Goal: Task Accomplishment & Management: Complete application form

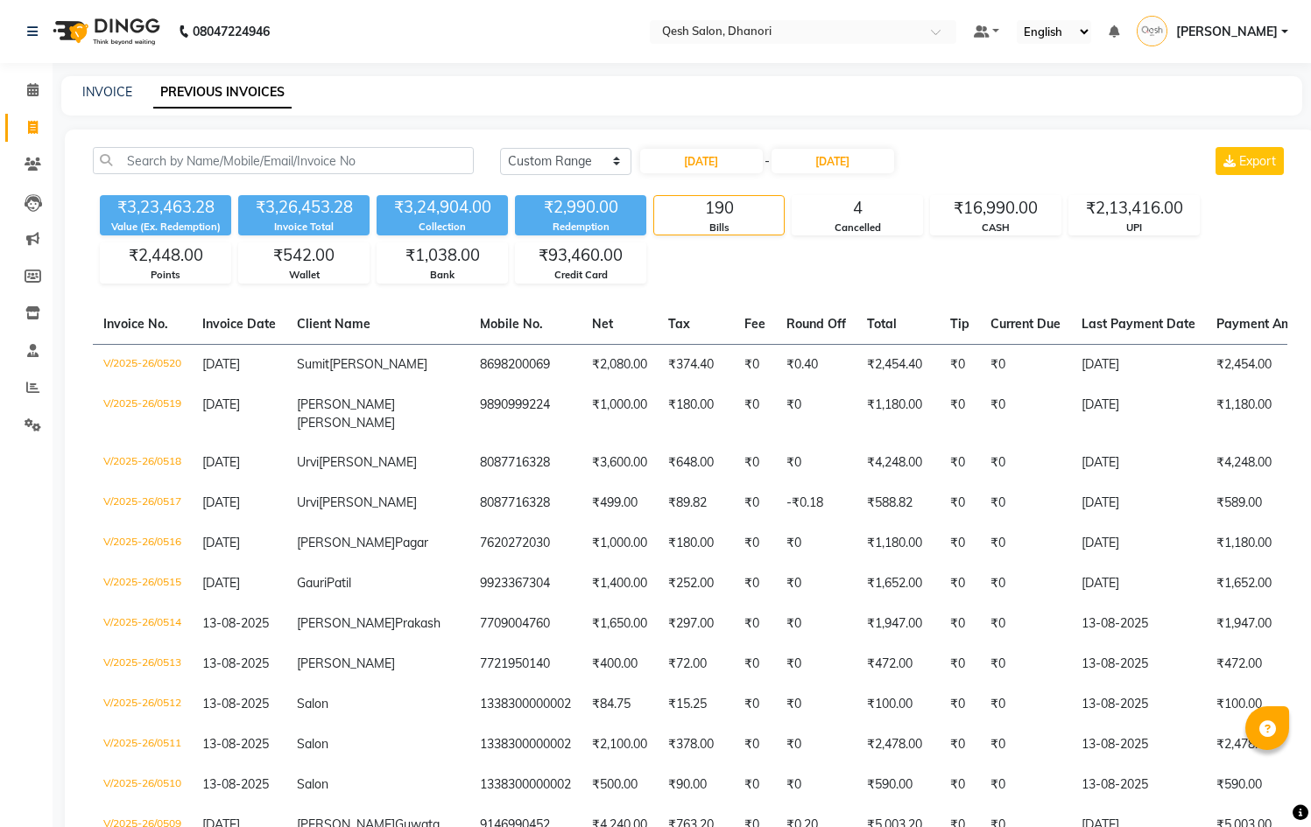
select select "range"
click at [34, 90] on icon at bounding box center [32, 89] width 11 height 13
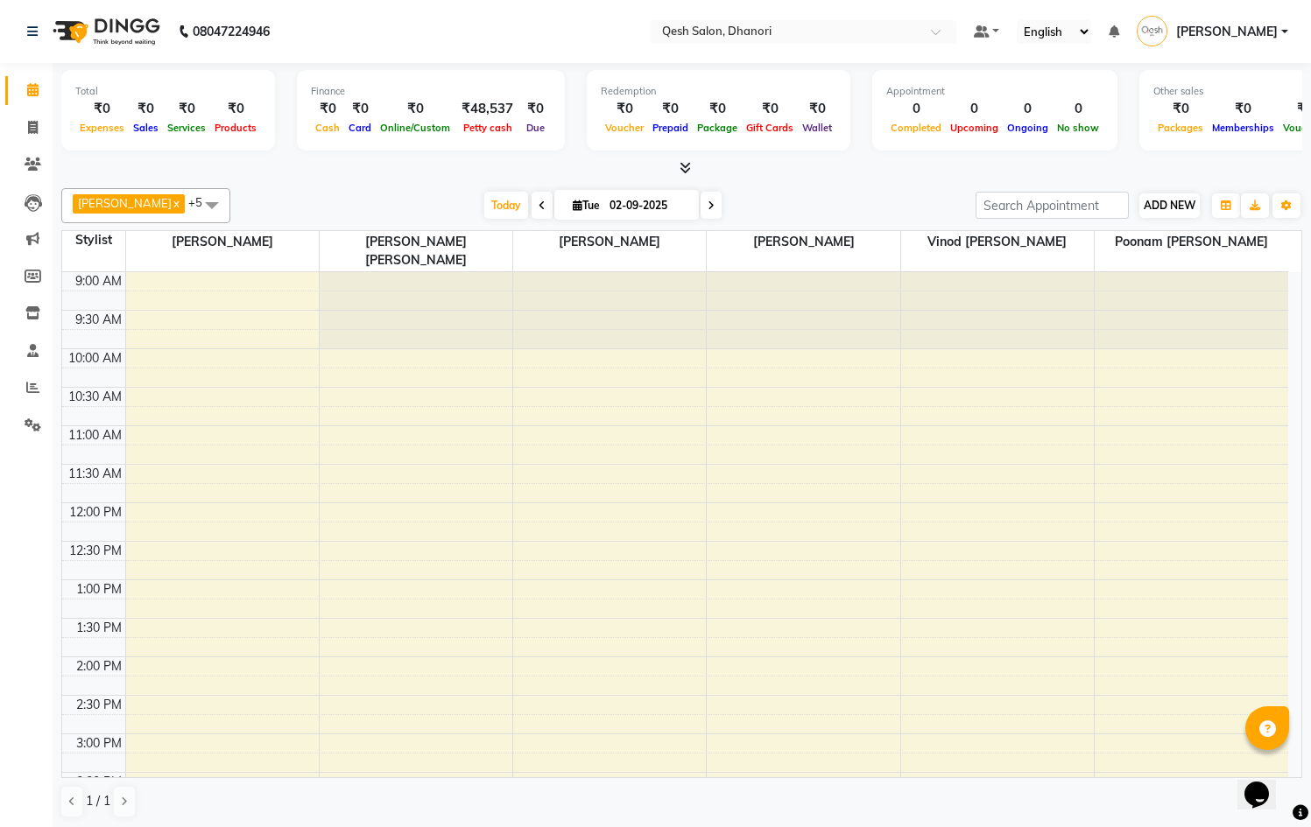
click at [1173, 199] on span "ADD NEW" at bounding box center [1170, 205] width 52 height 13
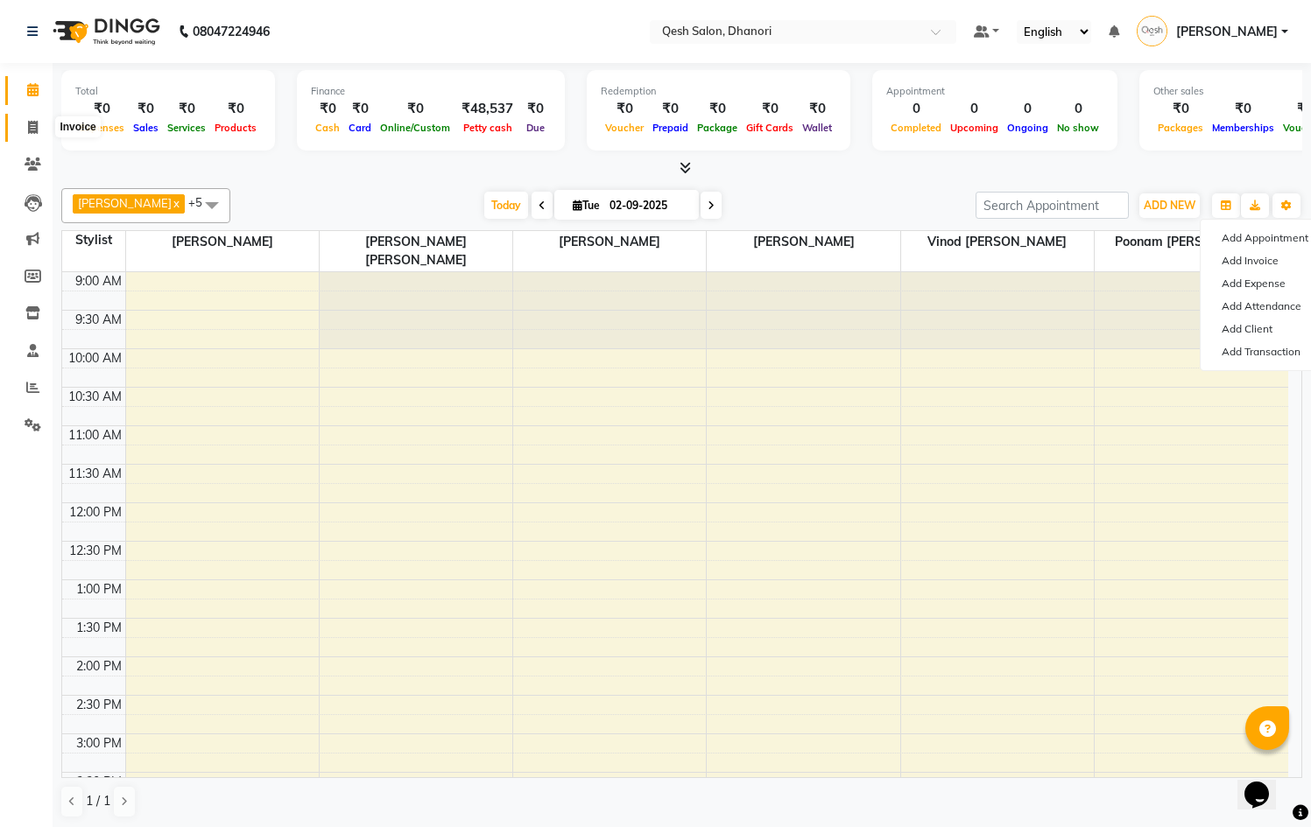
click at [26, 132] on span at bounding box center [33, 128] width 31 height 20
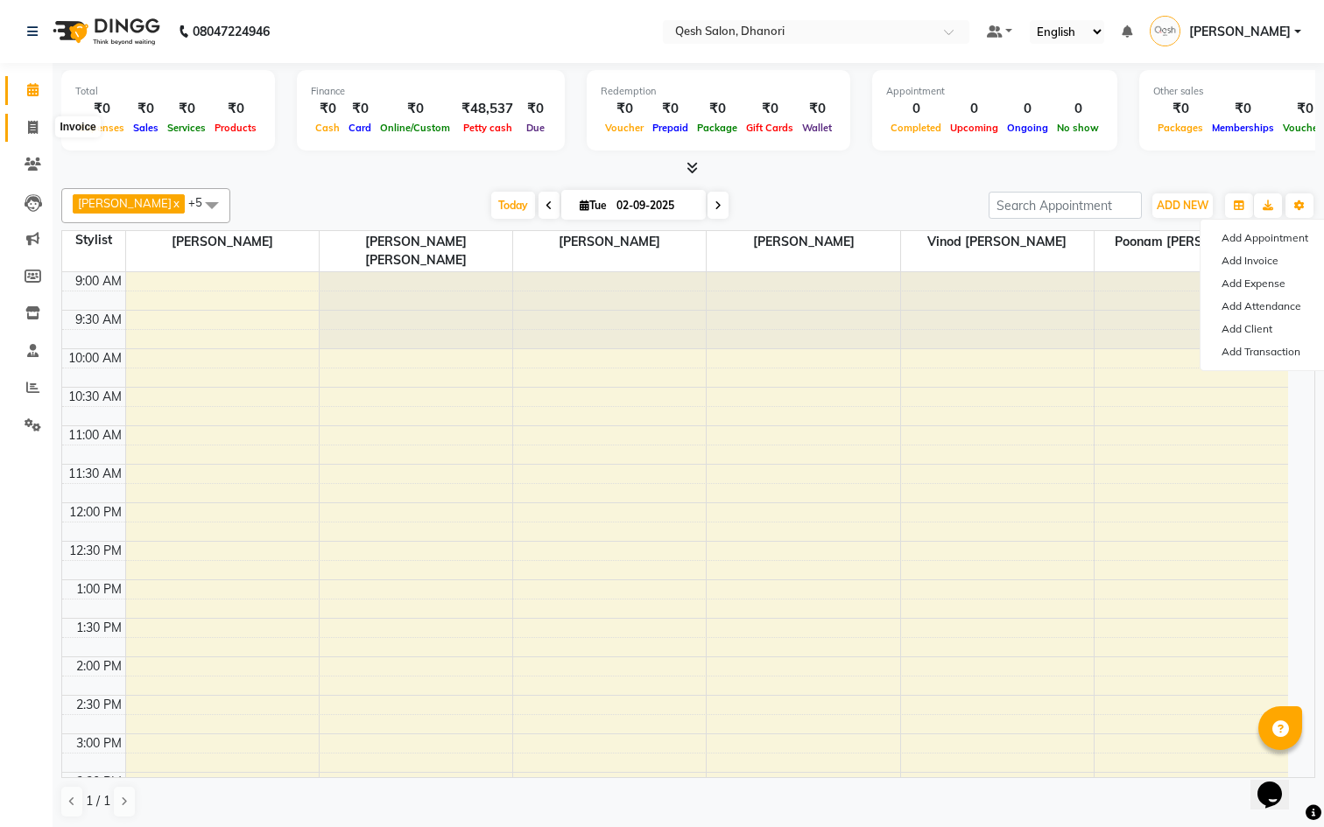
select select "service"
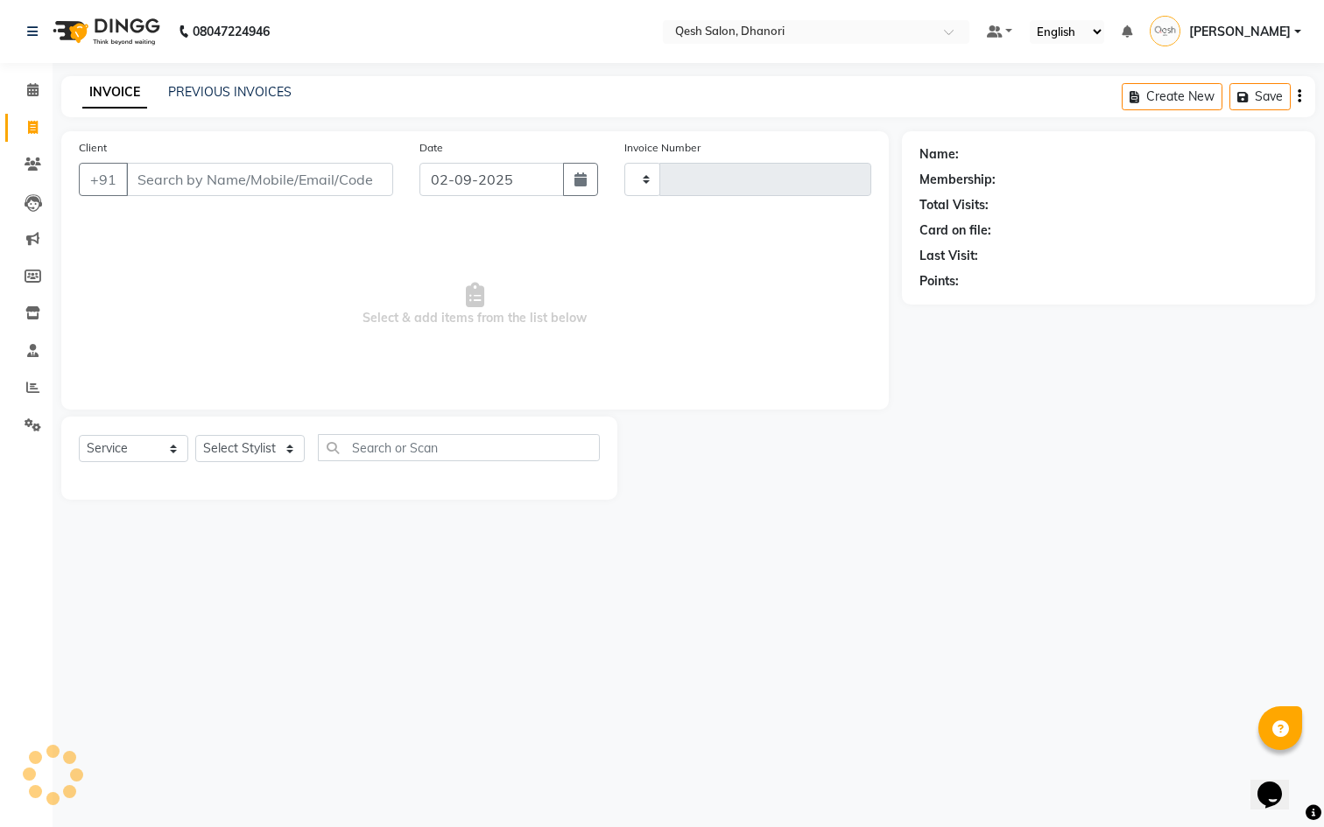
type input "0625"
select select "7641"
click at [265, 187] on input "Client" at bounding box center [259, 179] width 267 height 33
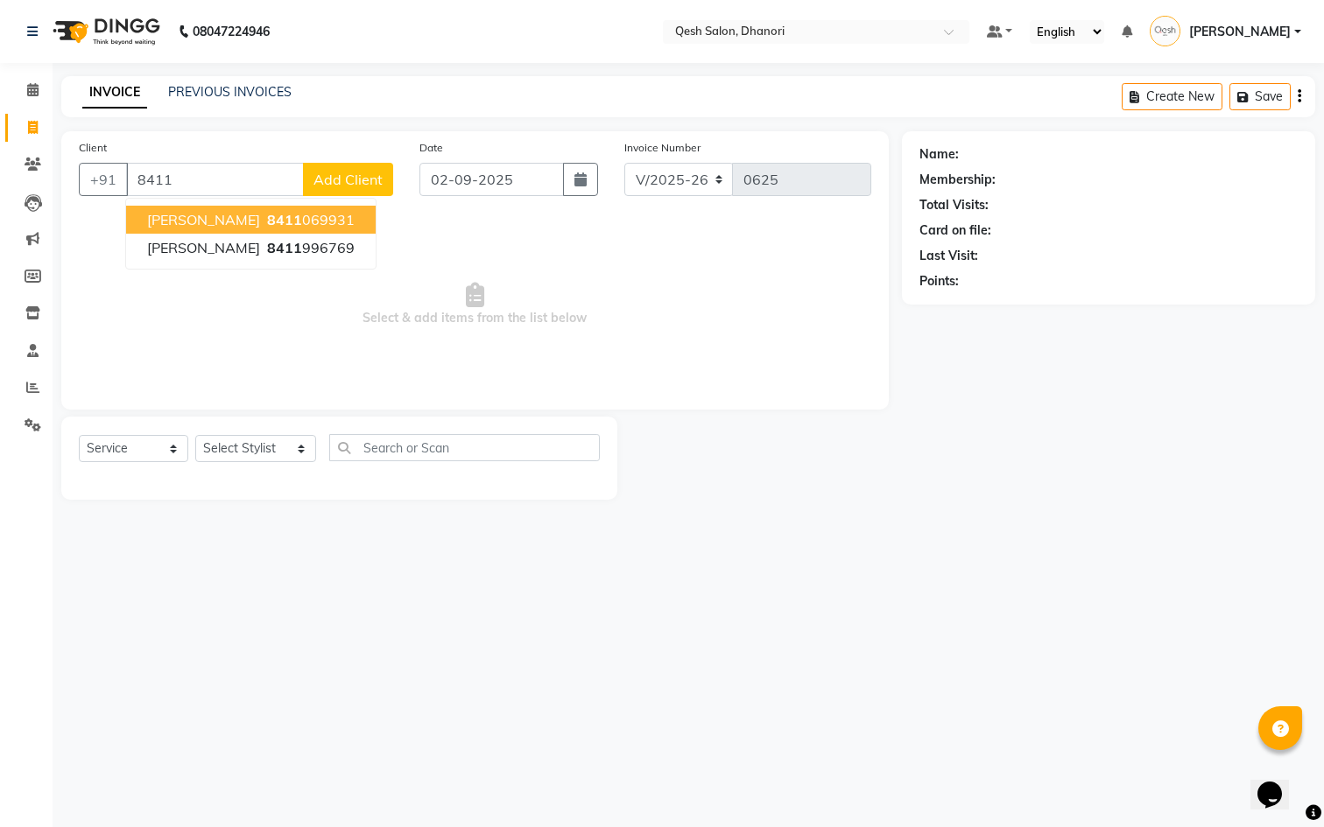
click at [284, 220] on span "8411" at bounding box center [284, 220] width 35 height 18
type input "8411069931"
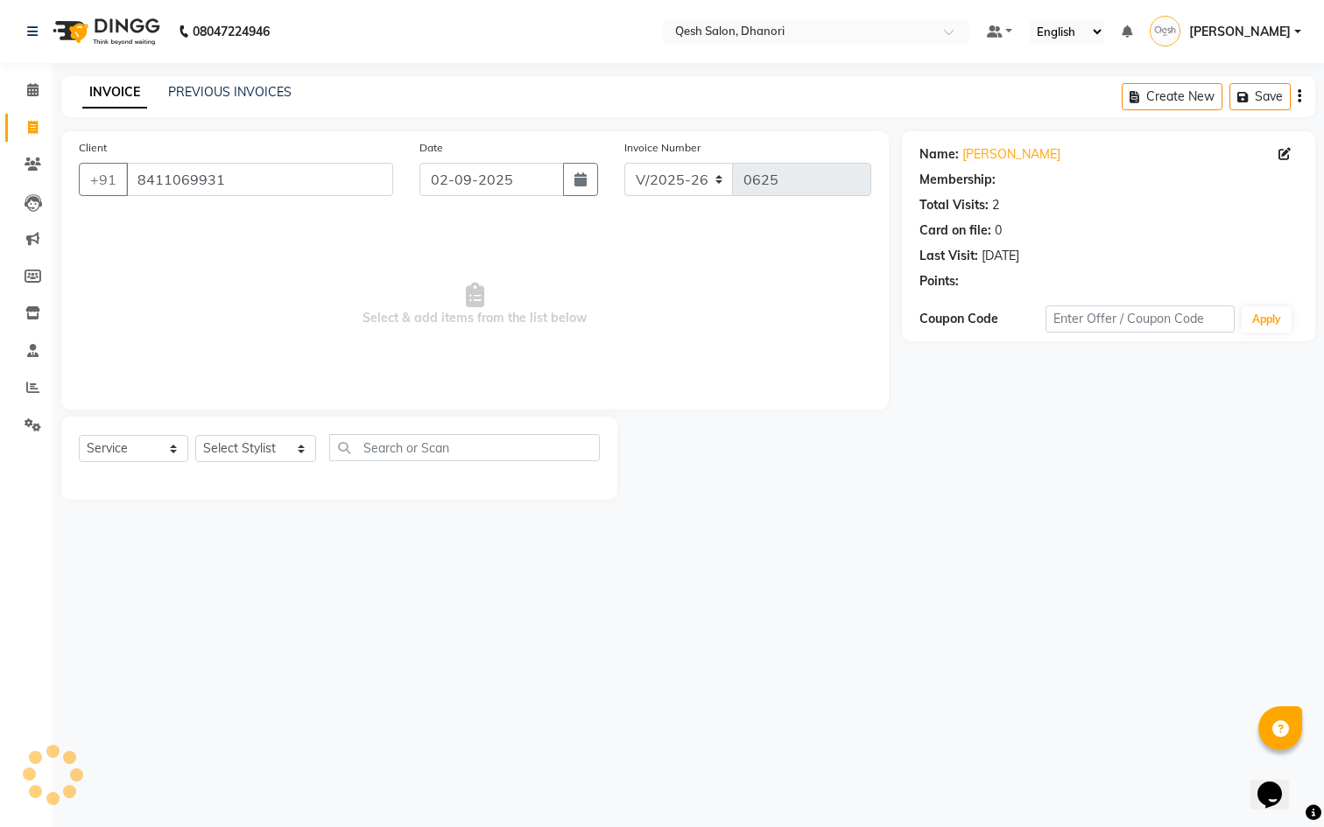
select select "1: Object"
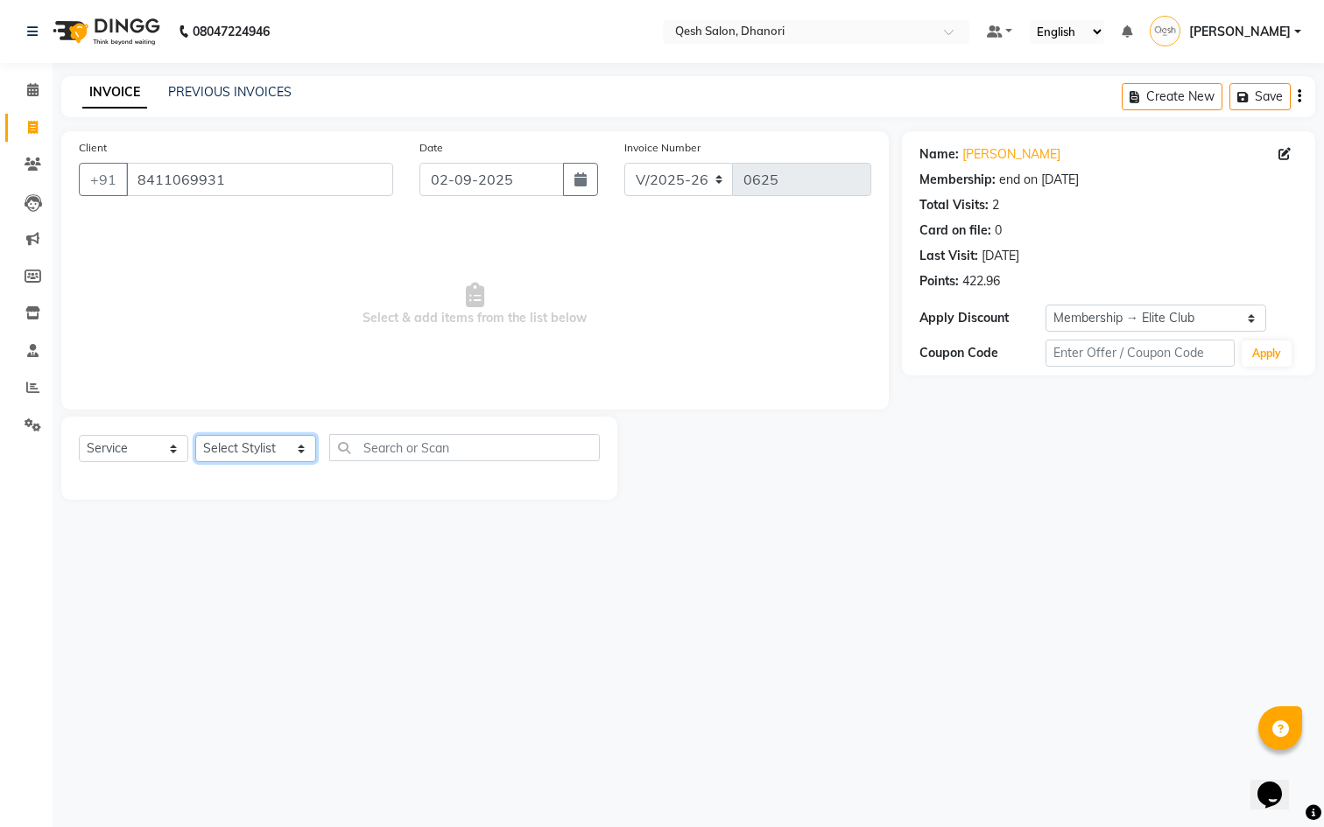
select select "85050"
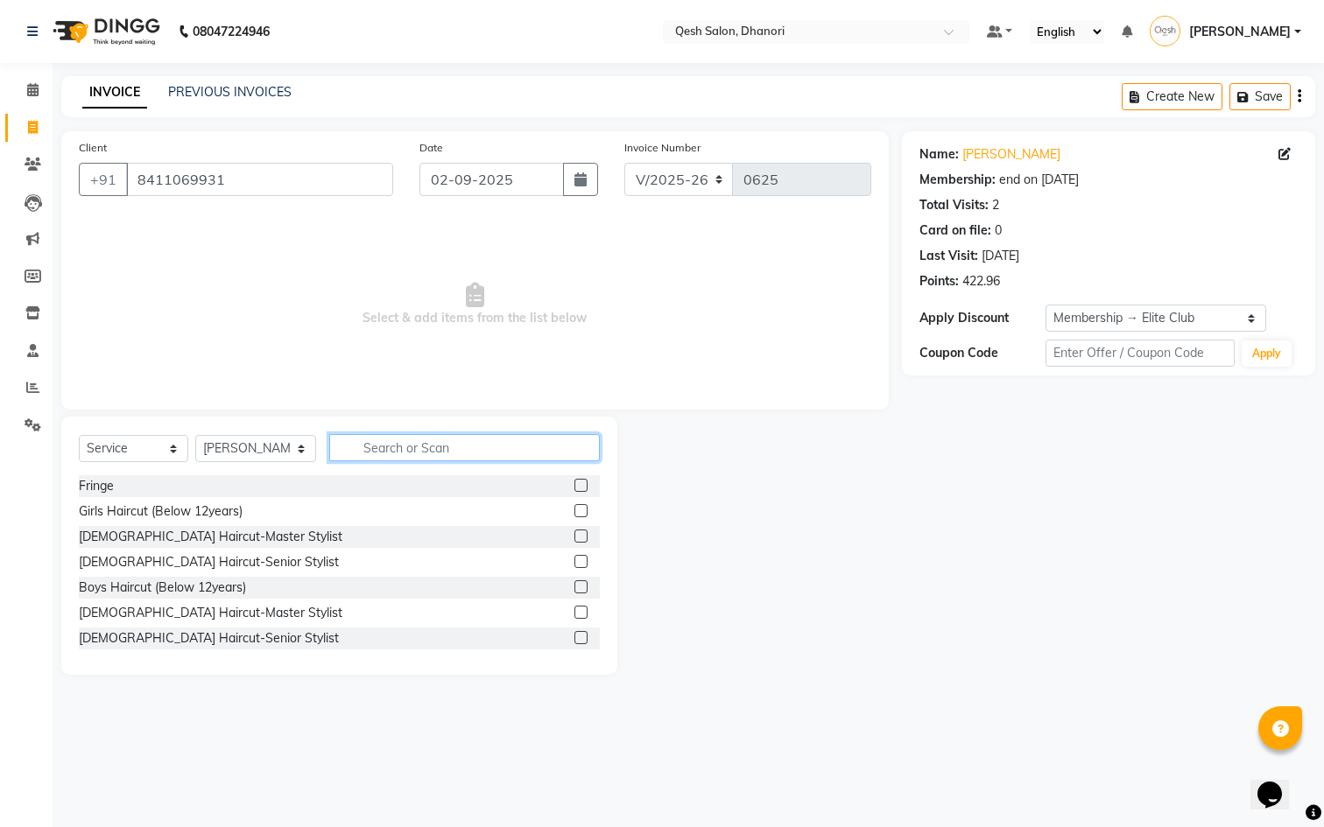
click at [435, 445] on input "text" at bounding box center [464, 447] width 271 height 27
type input "hair"
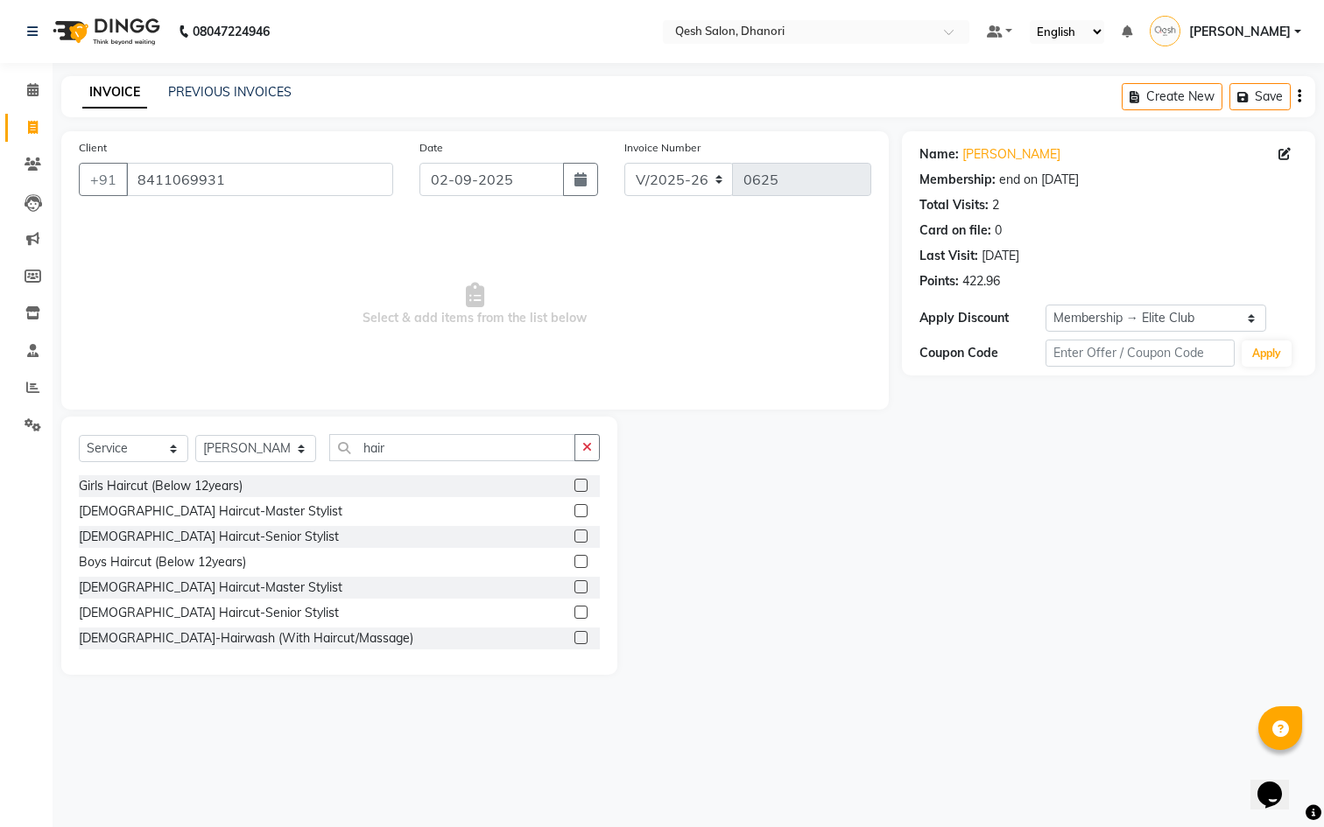
click at [574, 531] on label at bounding box center [580, 536] width 13 height 13
click at [574, 531] on input "checkbox" at bounding box center [579, 536] width 11 height 11
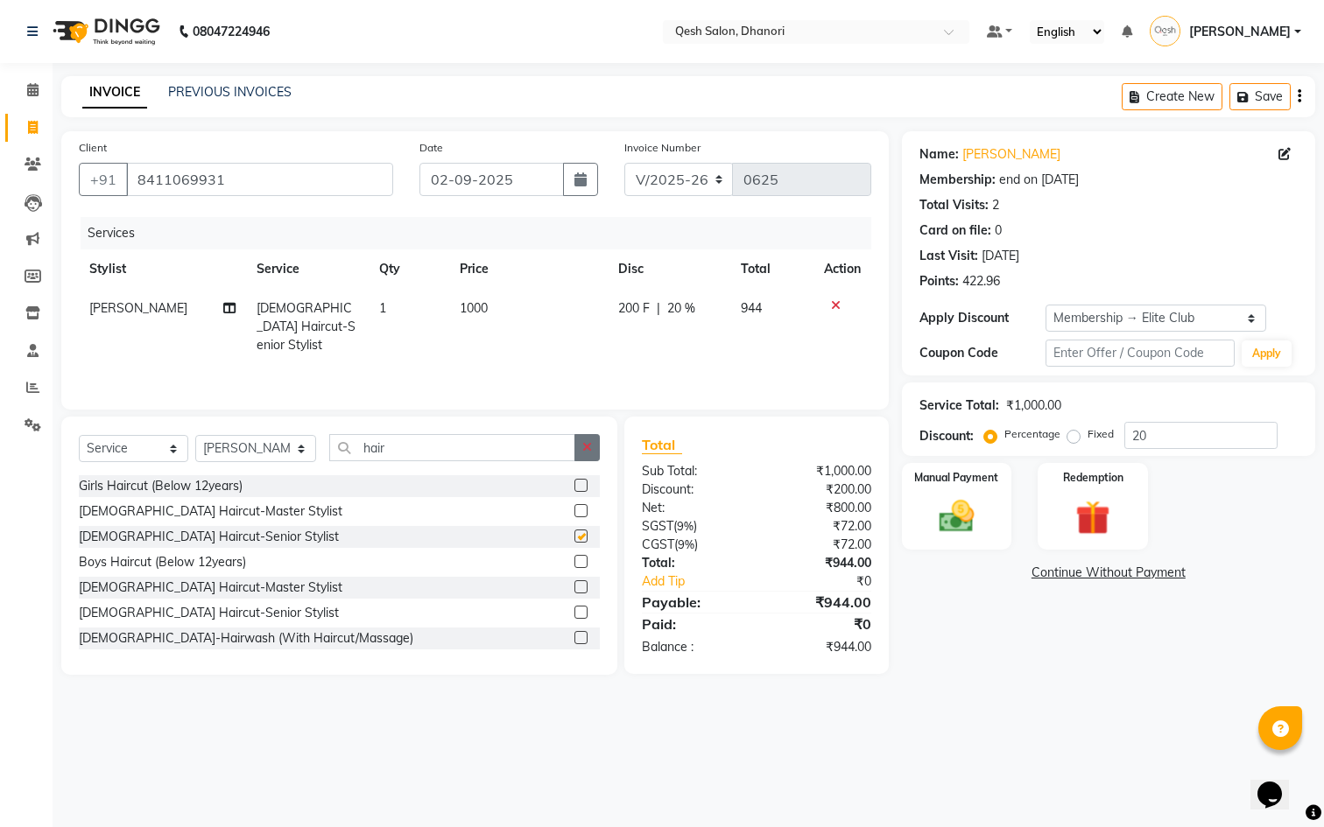
checkbox input "false"
click at [592, 447] on button "button" at bounding box center [586, 447] width 25 height 27
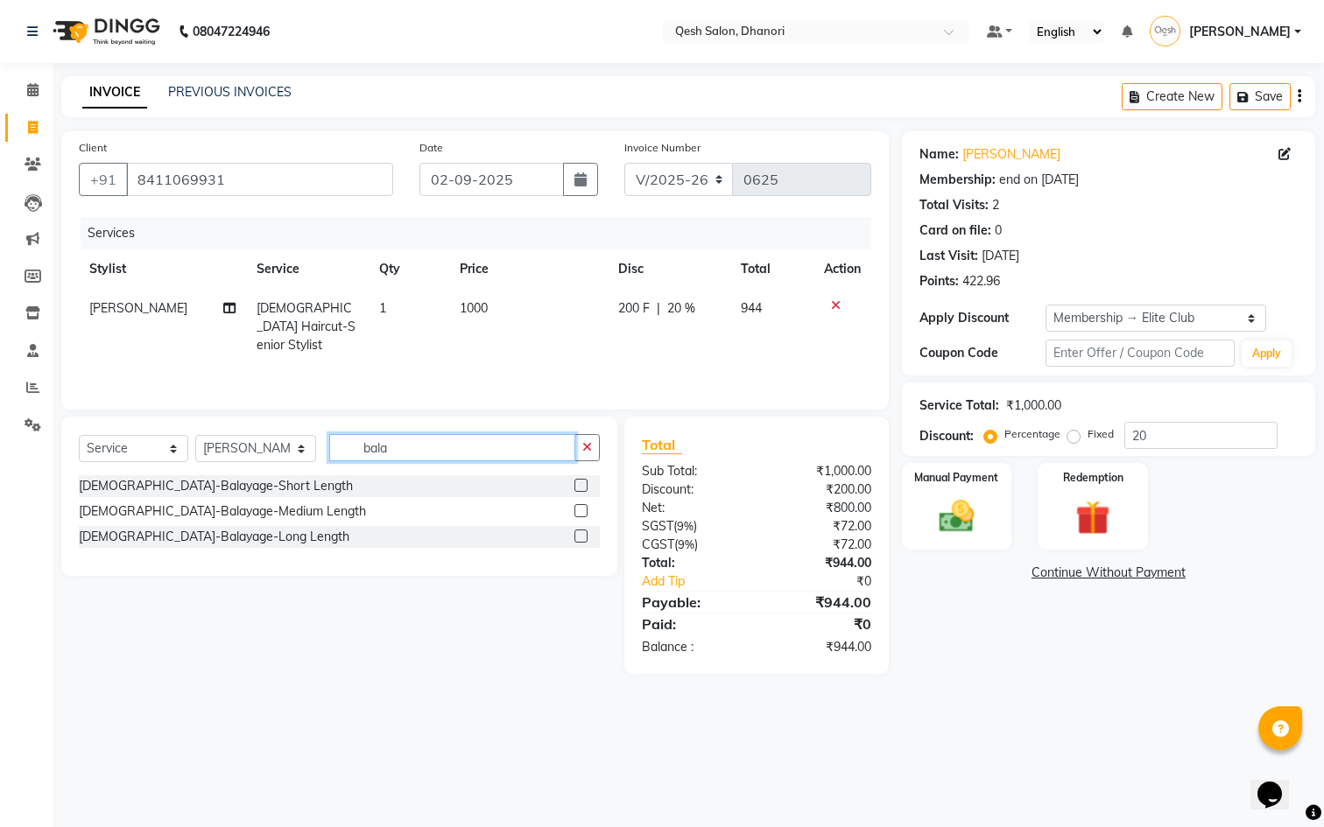
type input "bala"
click at [586, 514] on label at bounding box center [580, 510] width 13 height 13
click at [586, 514] on input "checkbox" at bounding box center [579, 511] width 11 height 11
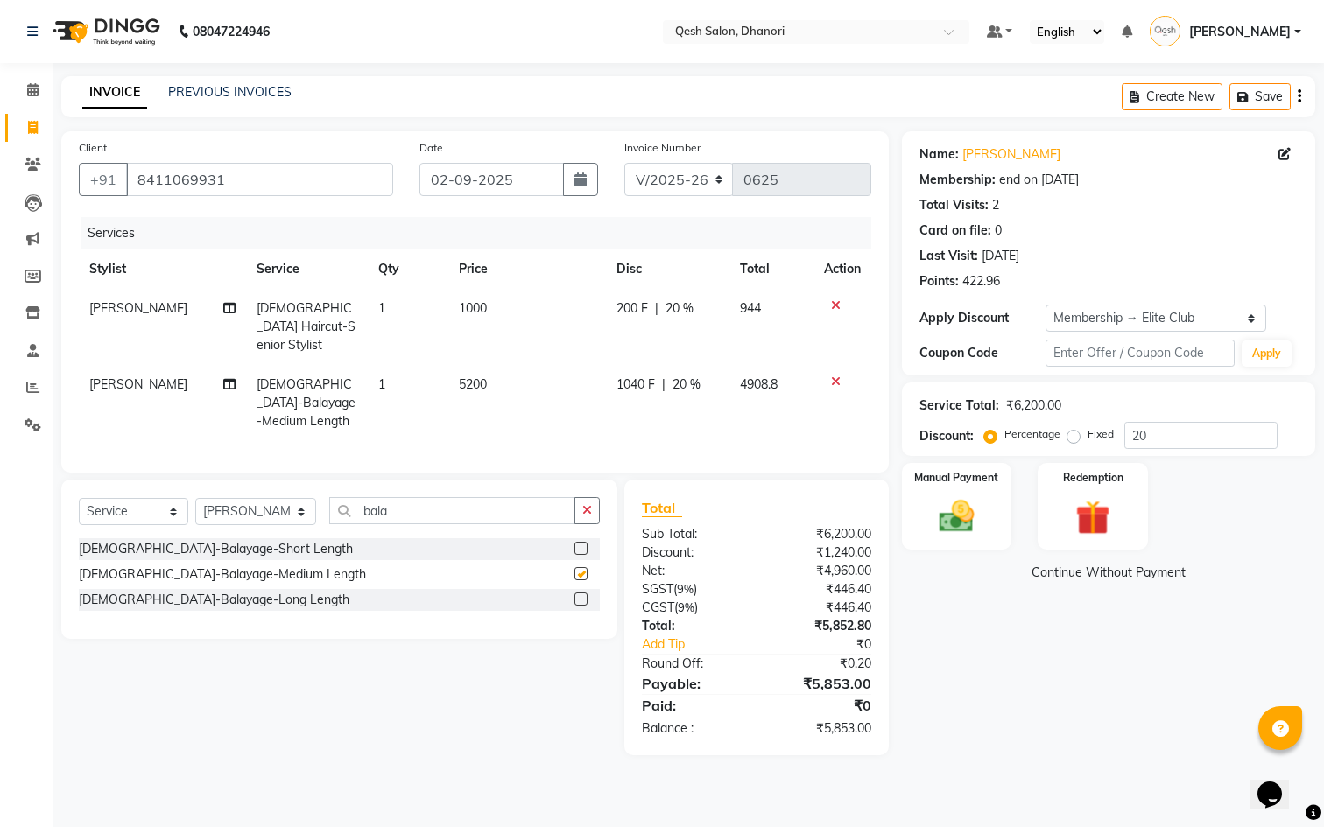
checkbox input "false"
click at [960, 524] on img at bounding box center [956, 516] width 59 height 41
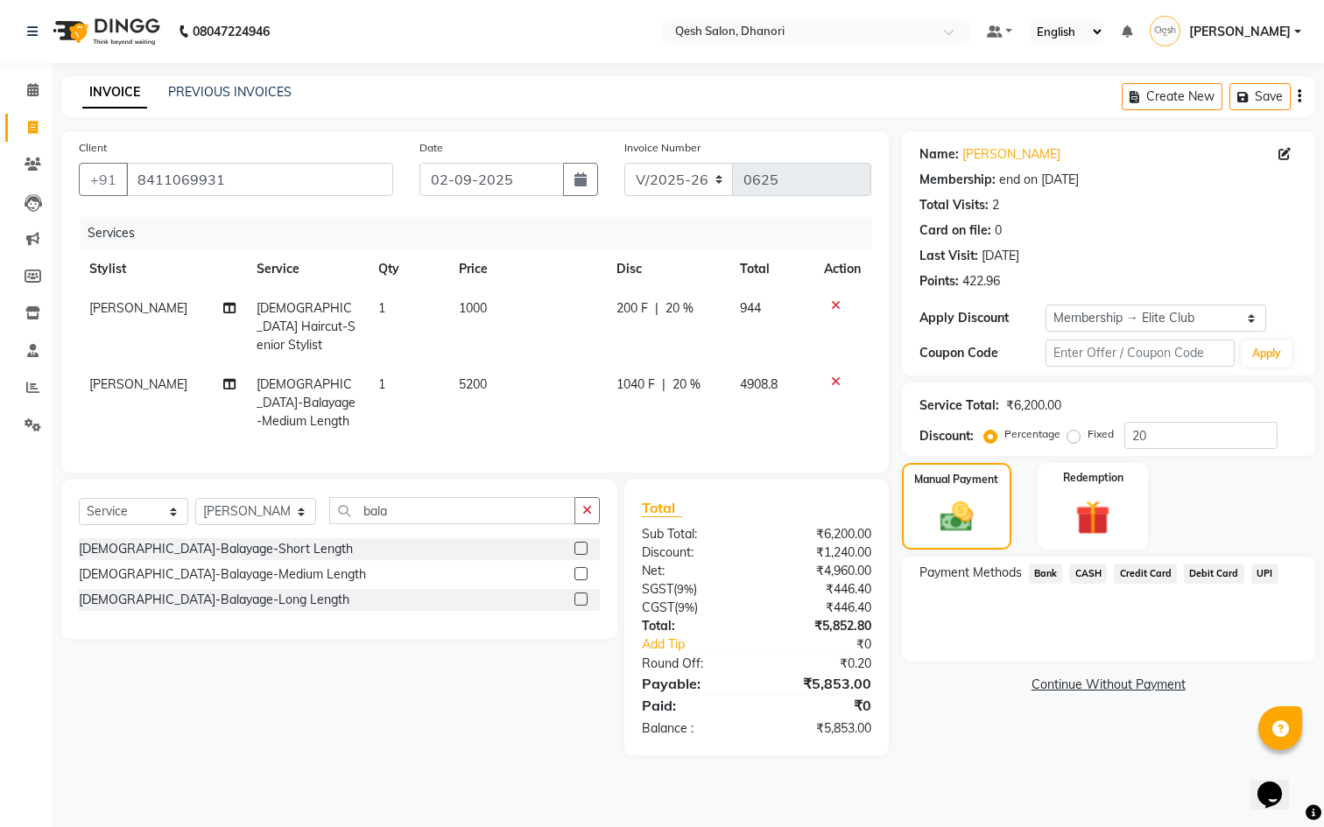
click at [1212, 491] on div "Manual Payment Redemption" at bounding box center [1109, 506] width 440 height 87
click at [900, 340] on div "Client [PHONE_NUMBER] Date [DATE] Invoice Number V/2025 V/[PHONE_NUMBER] Servic…" at bounding box center [475, 443] width 854 height 624
click at [1104, 514] on img at bounding box center [1093, 518] width 59 height 45
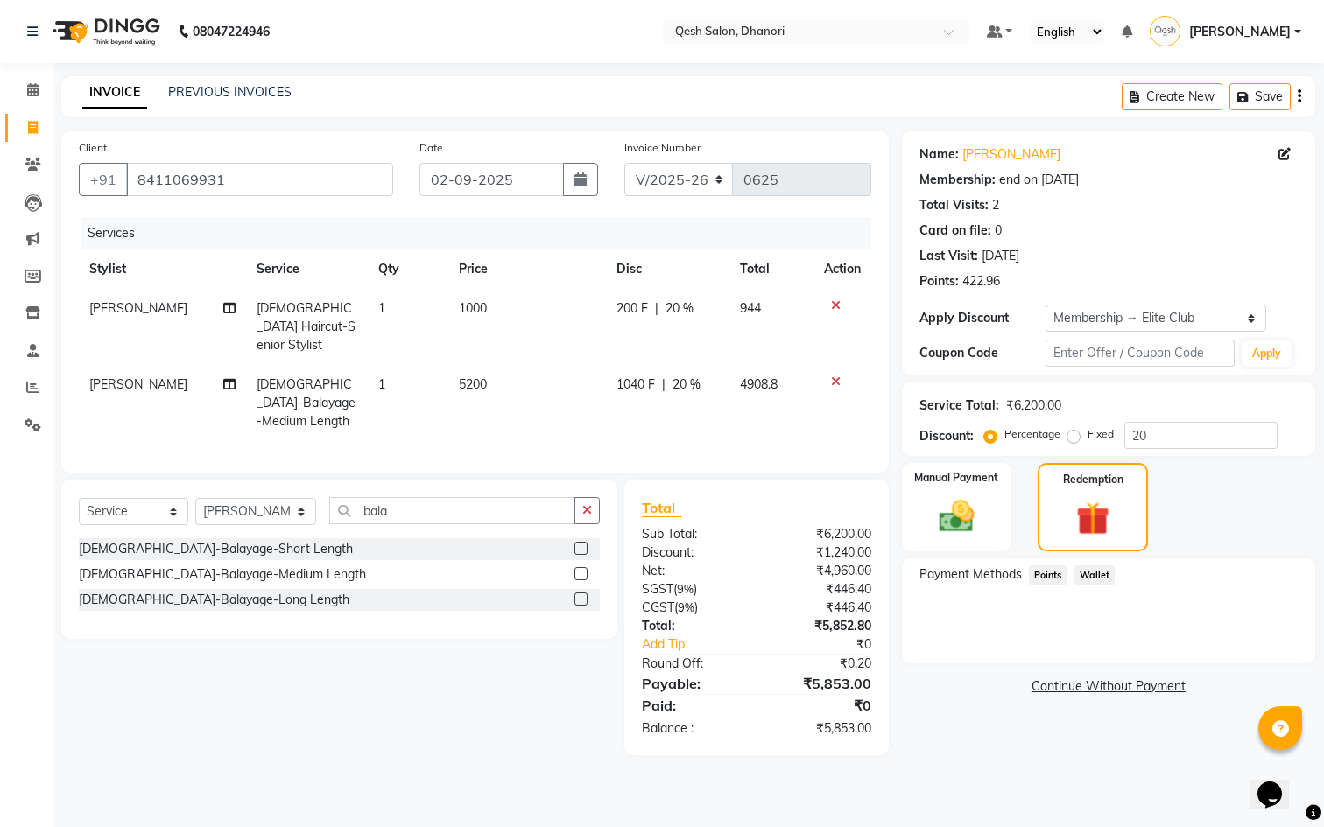
click at [1042, 581] on span "Points" at bounding box center [1048, 576] width 39 height 20
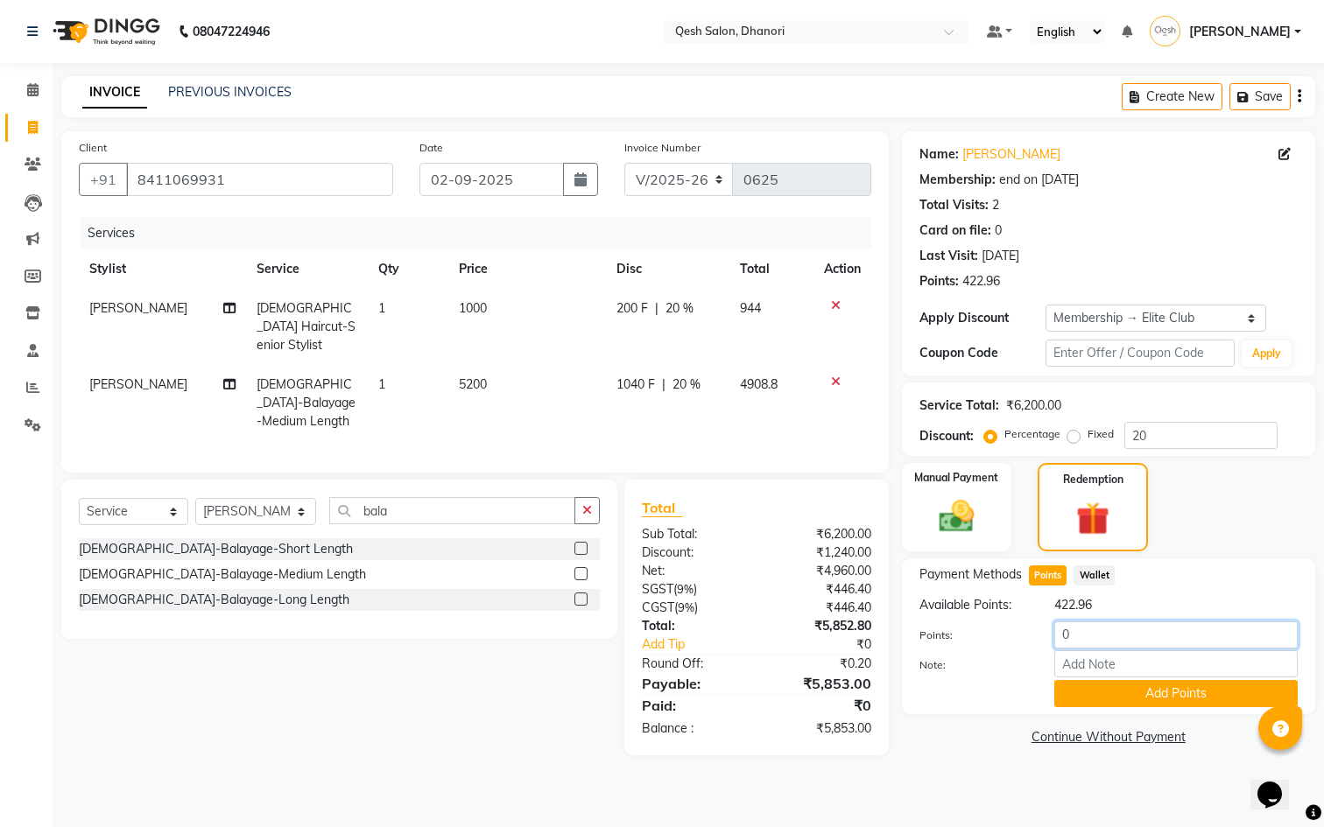
drag, startPoint x: 1087, startPoint y: 627, endPoint x: 1029, endPoint y: 632, distance: 58.0
click at [1029, 632] on div "Points: 0" at bounding box center [1108, 637] width 405 height 30
type input "200"
click at [1132, 695] on button "Add Points" at bounding box center [1175, 693] width 243 height 27
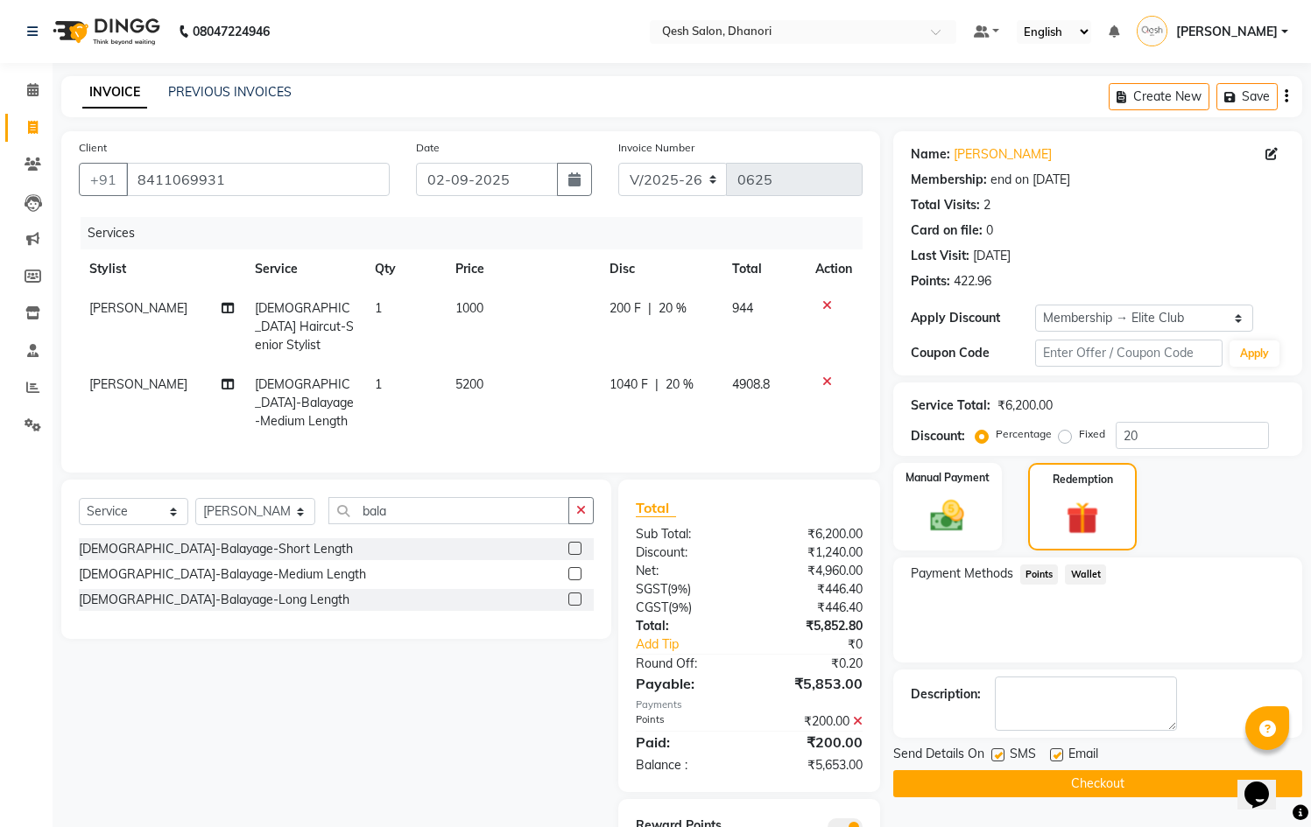
scroll to position [53, 0]
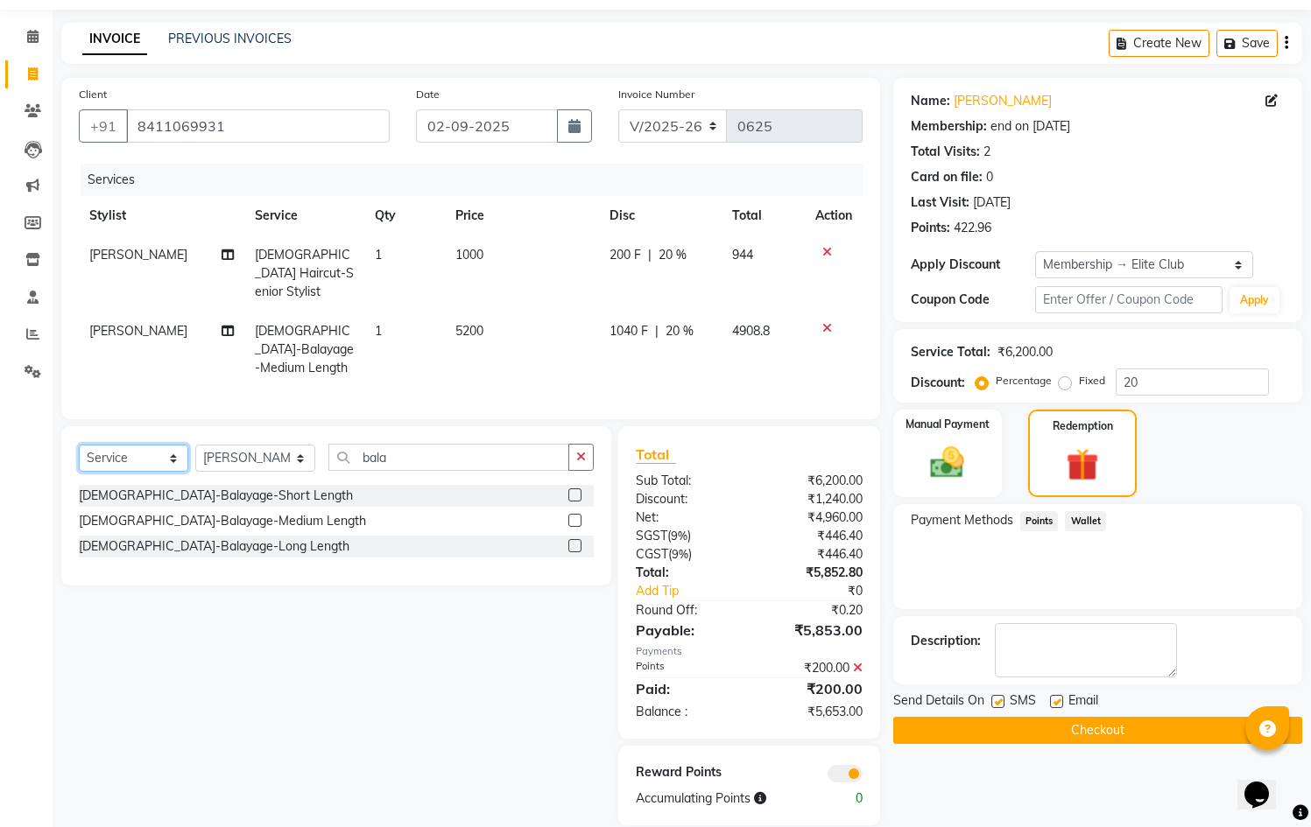
select select "product"
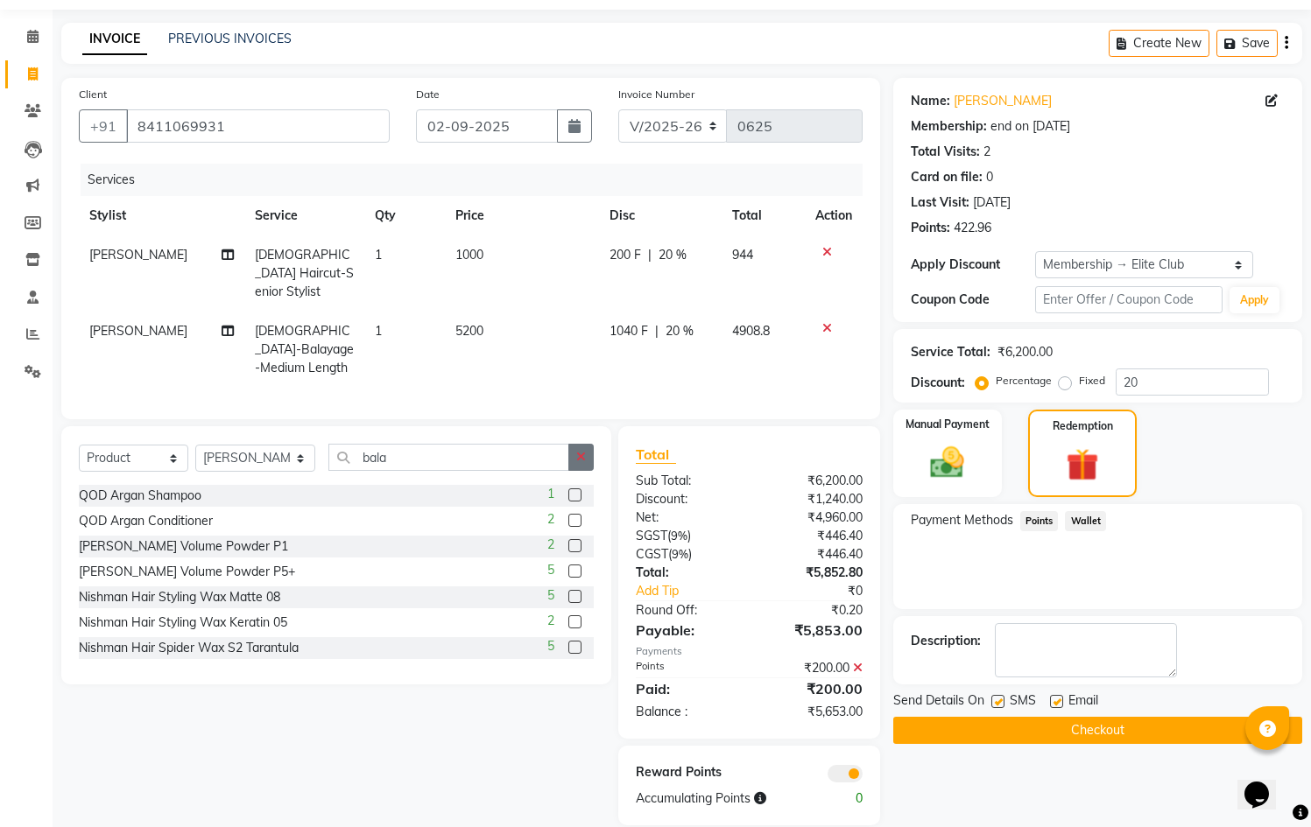
click at [581, 451] on icon "button" at bounding box center [581, 457] width 10 height 12
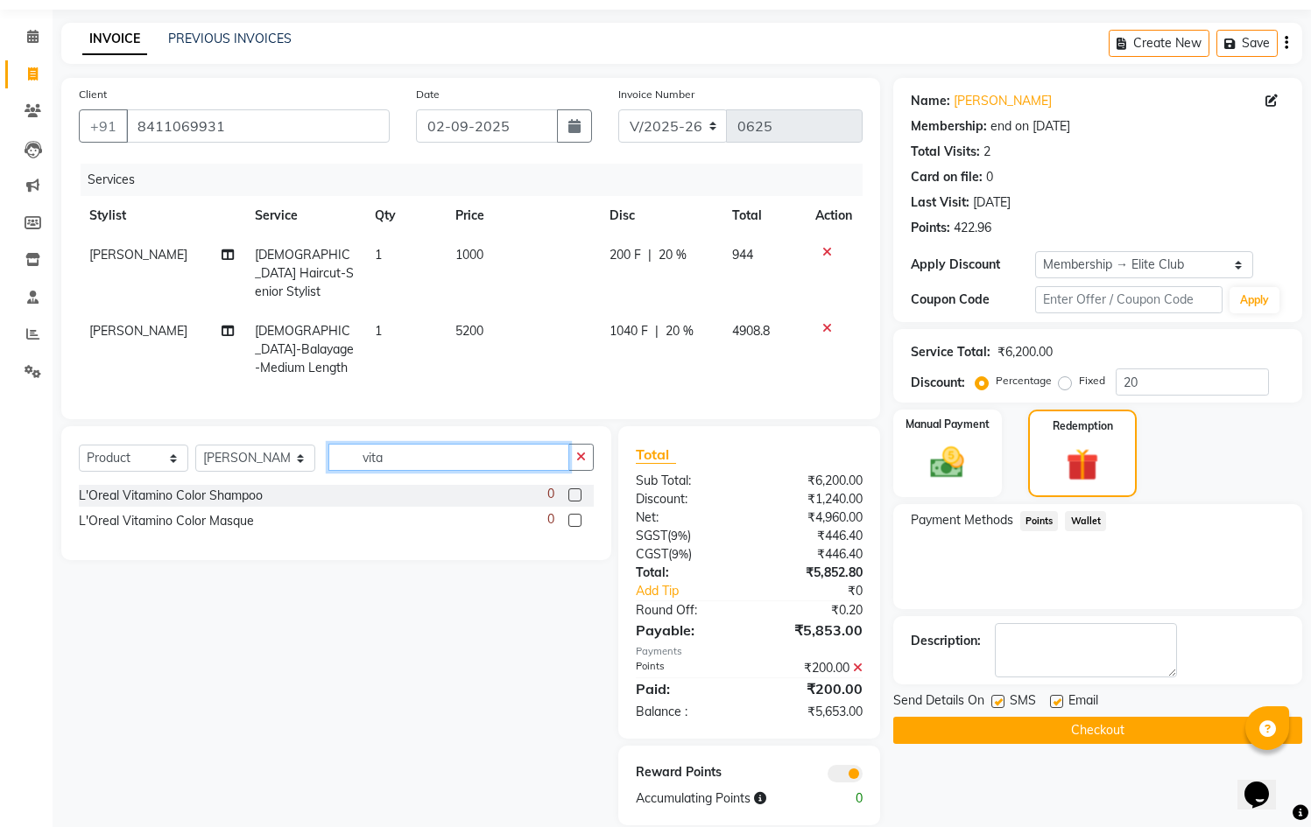
type input "vita"
click at [576, 489] on label at bounding box center [574, 495] width 13 height 13
click at [576, 490] on input "checkbox" at bounding box center [573, 495] width 11 height 11
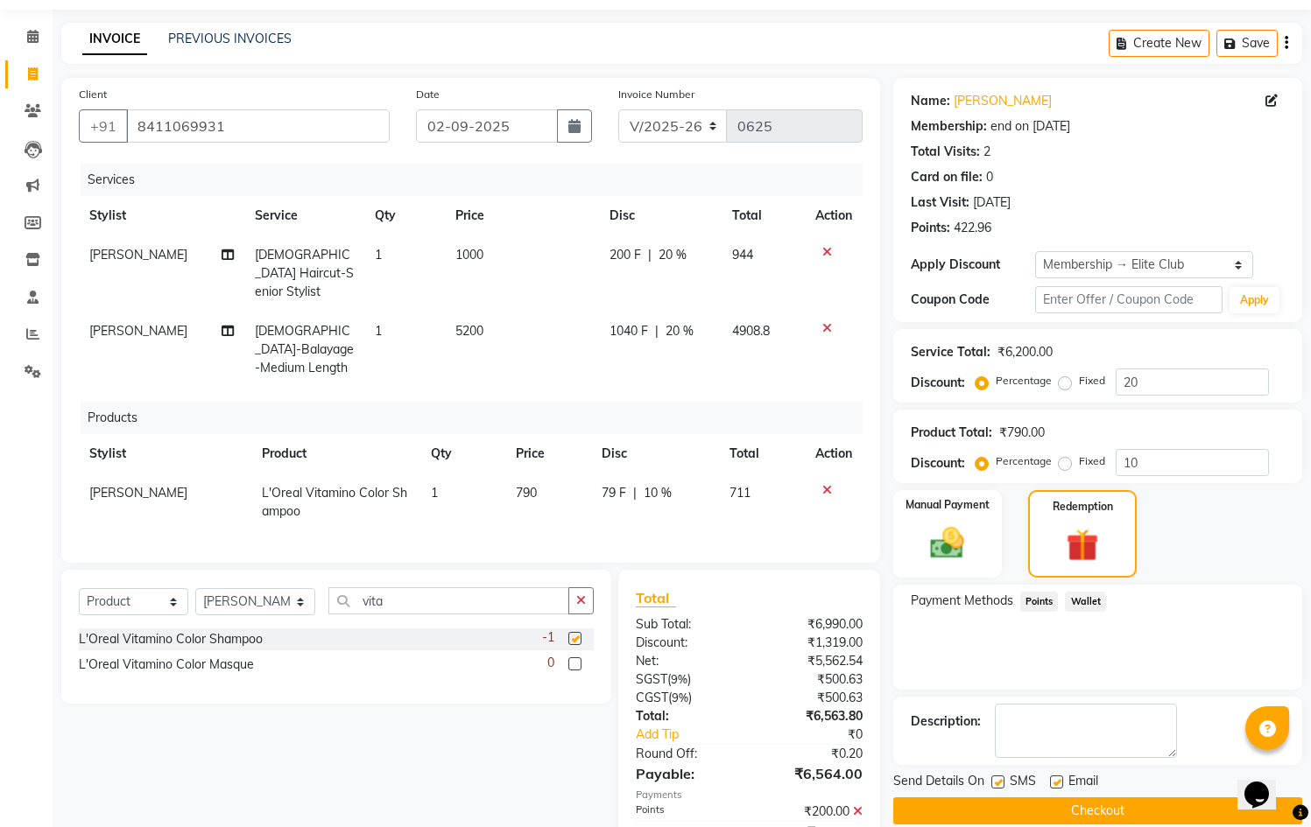
checkbox input "false"
click at [574, 658] on label at bounding box center [574, 664] width 13 height 13
click at [574, 659] on input "checkbox" at bounding box center [573, 664] width 11 height 11
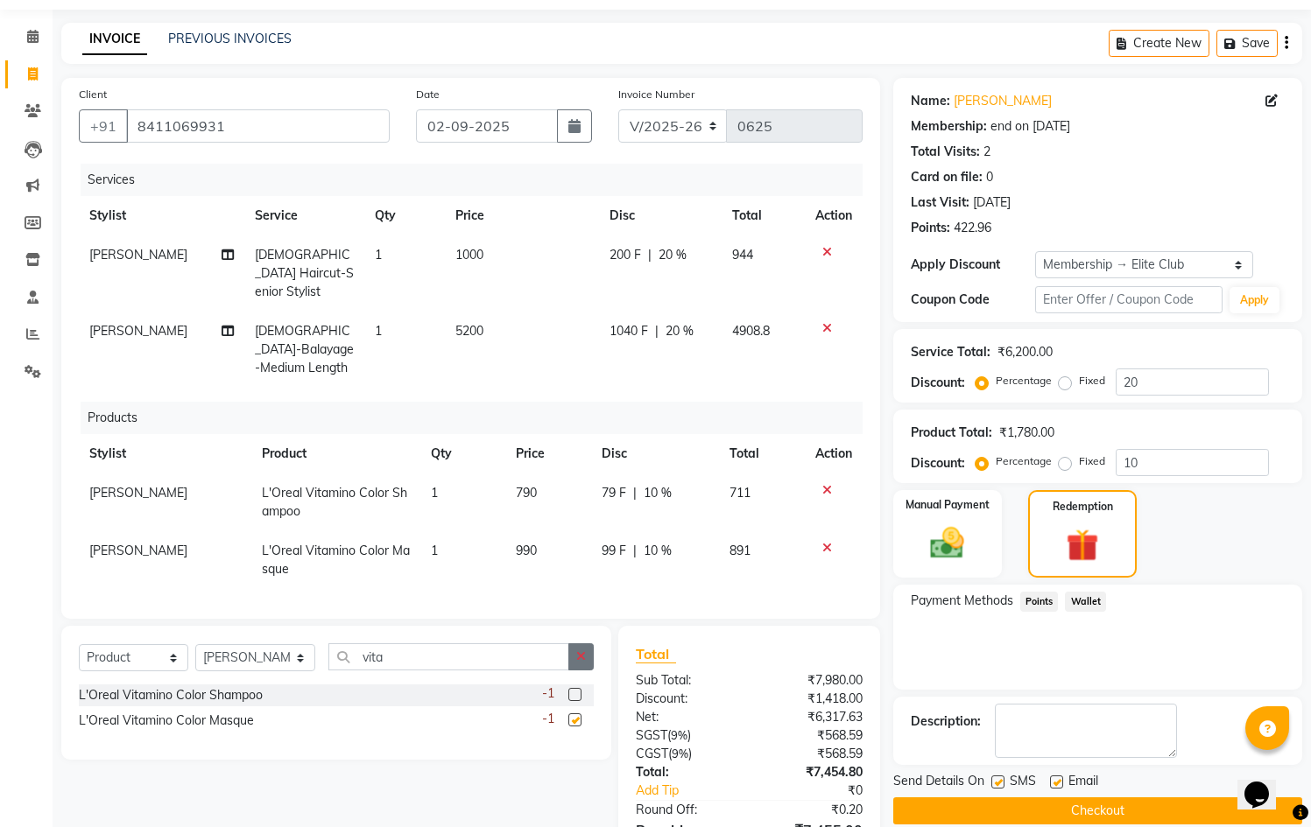
checkbox input "false"
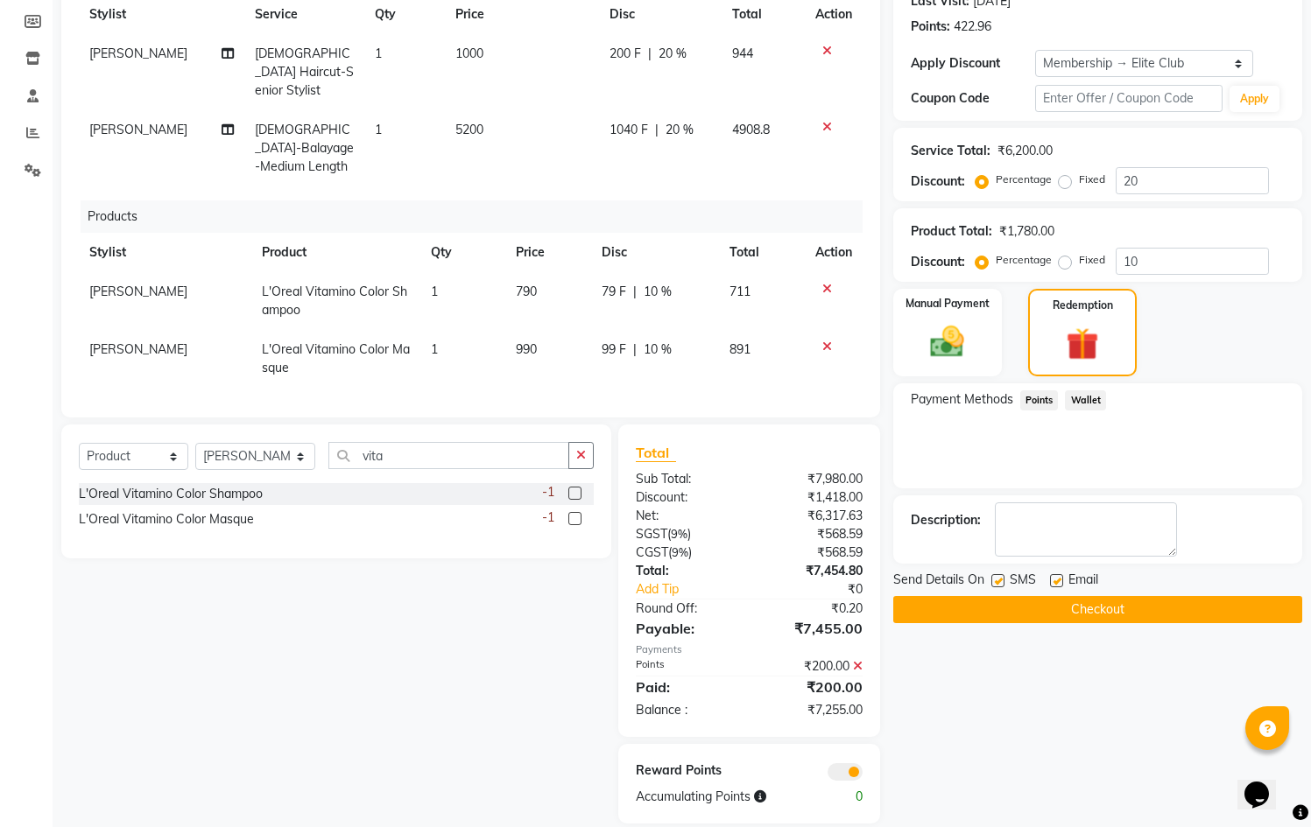
click at [996, 686] on div "Name: [PERSON_NAME] Membership: end on [DATE] Total Visits: 2 Card on file: 0 L…" at bounding box center [1104, 350] width 422 height 947
click at [979, 333] on div "Manual Payment" at bounding box center [946, 332] width 113 height 91
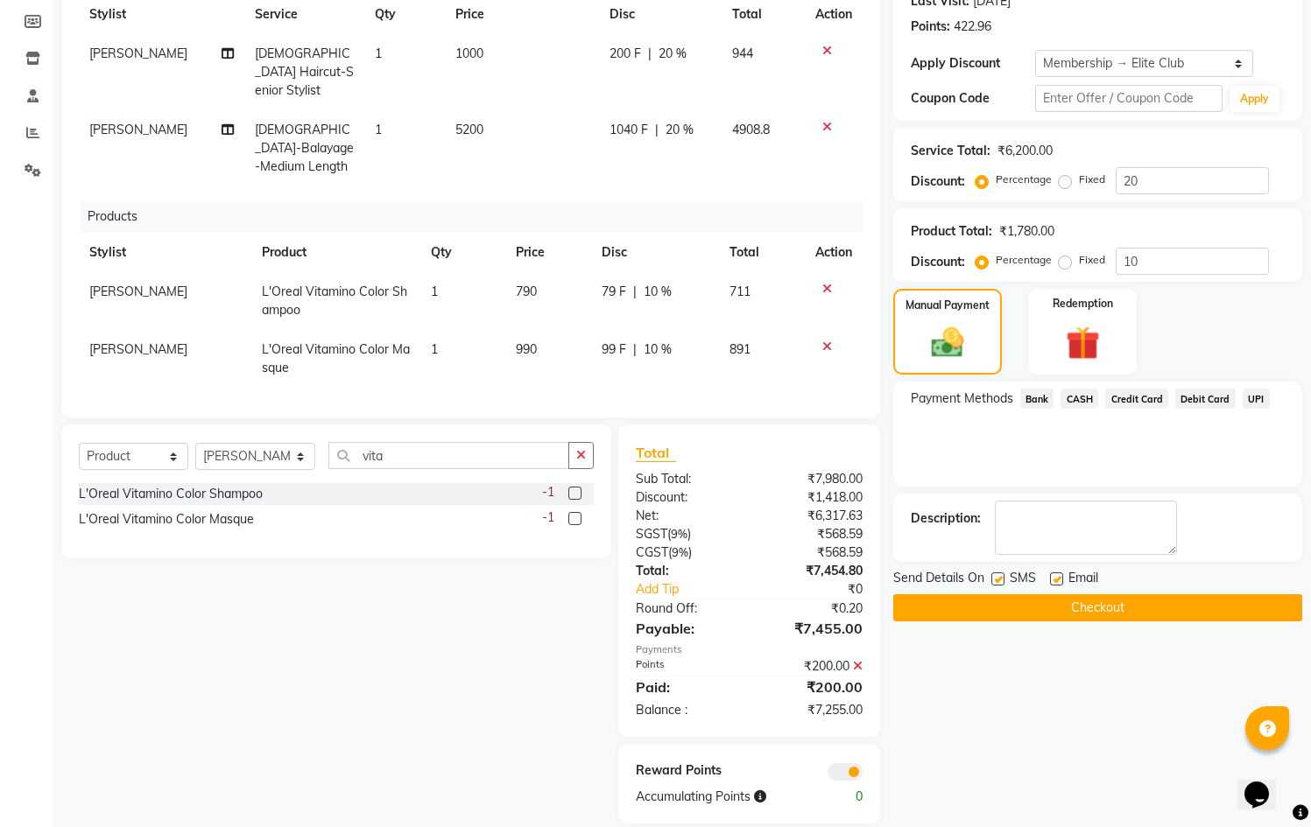
click at [1254, 397] on span "UPI" at bounding box center [1255, 399] width 27 height 20
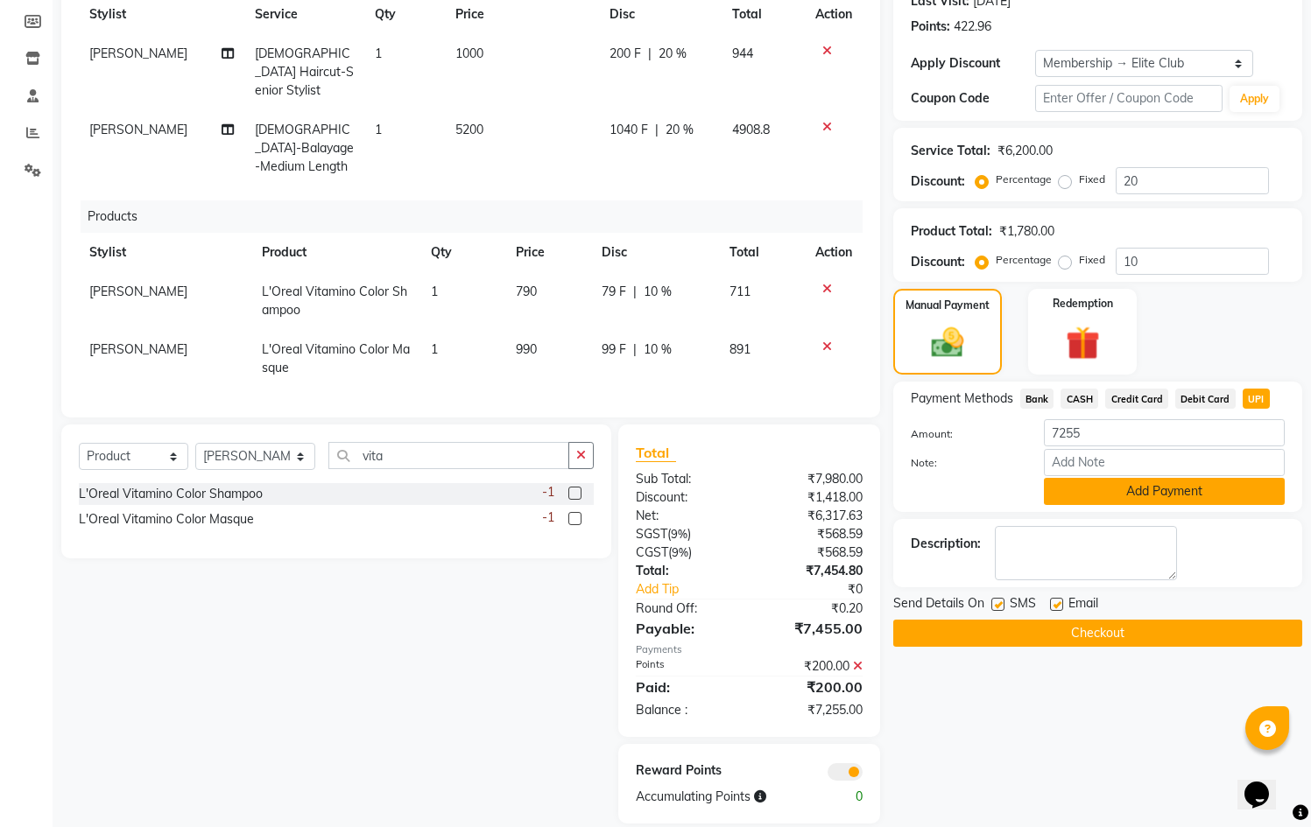
click at [1126, 500] on button "Add Payment" at bounding box center [1164, 491] width 241 height 27
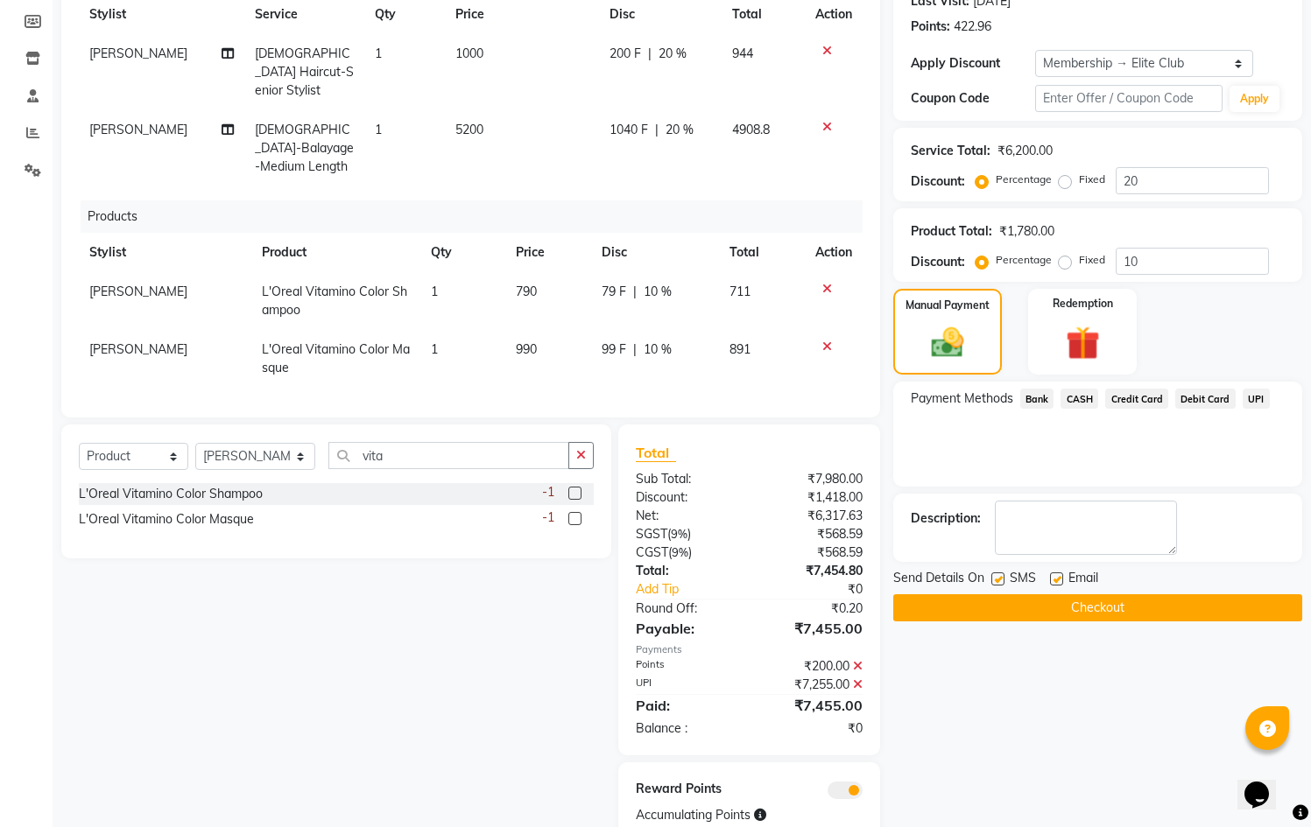
scroll to position [292, 0]
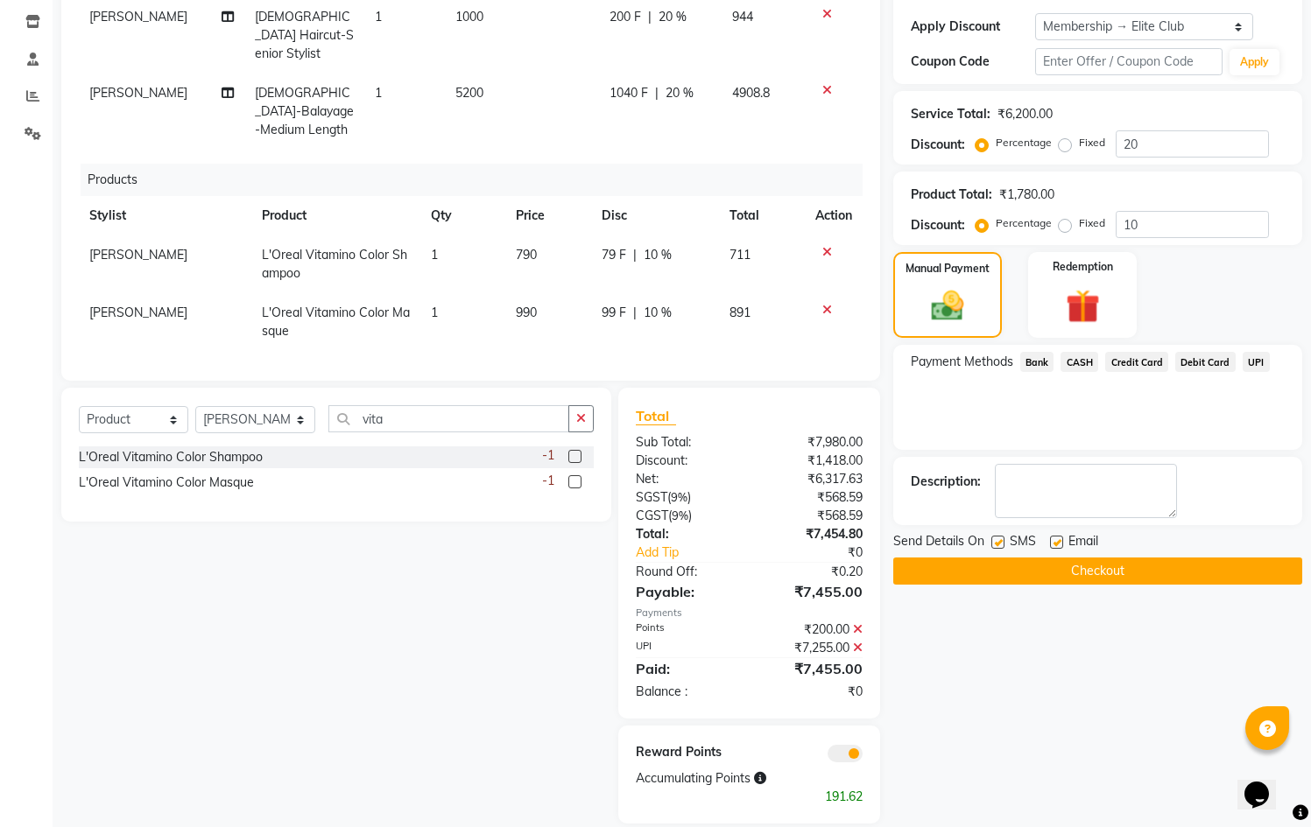
click at [1051, 578] on button "Checkout" at bounding box center [1097, 571] width 409 height 27
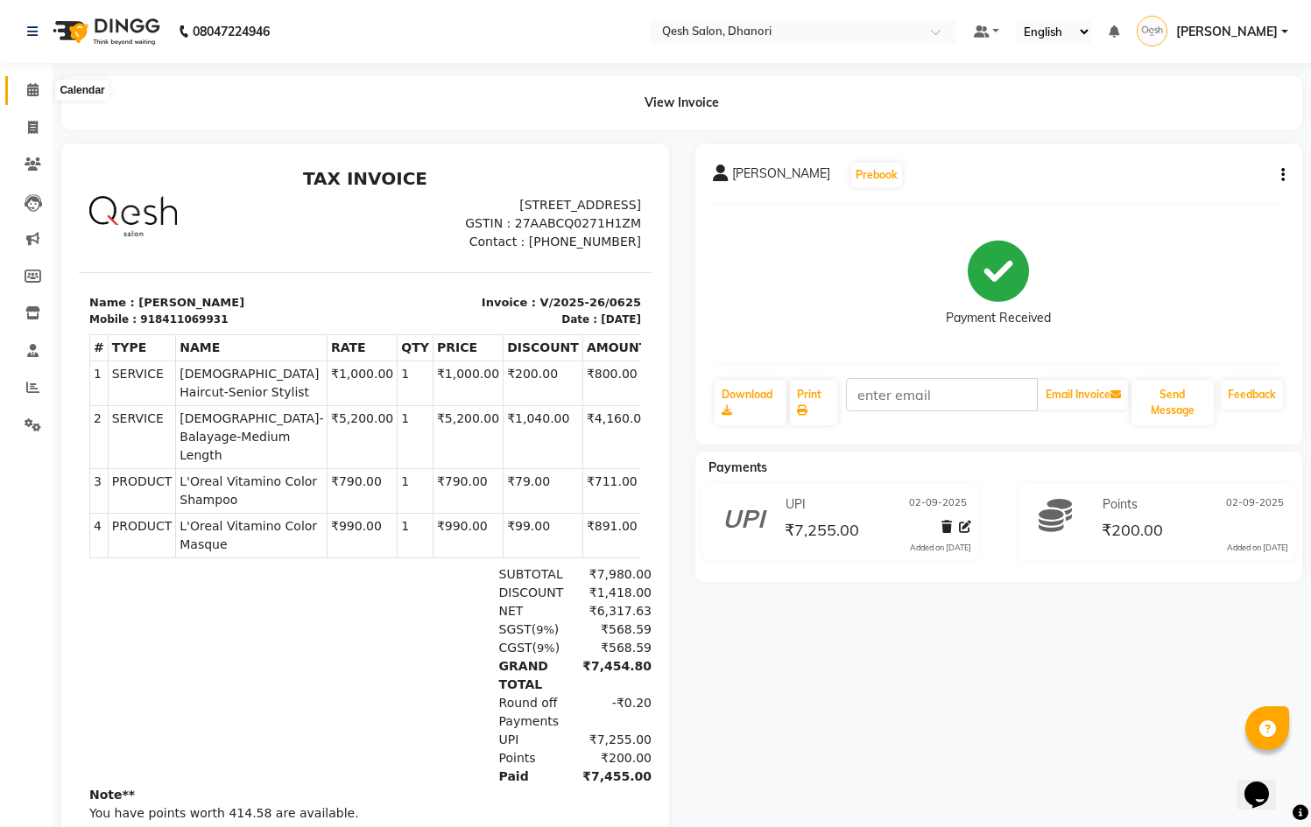
click at [27, 90] on icon at bounding box center [32, 89] width 11 height 13
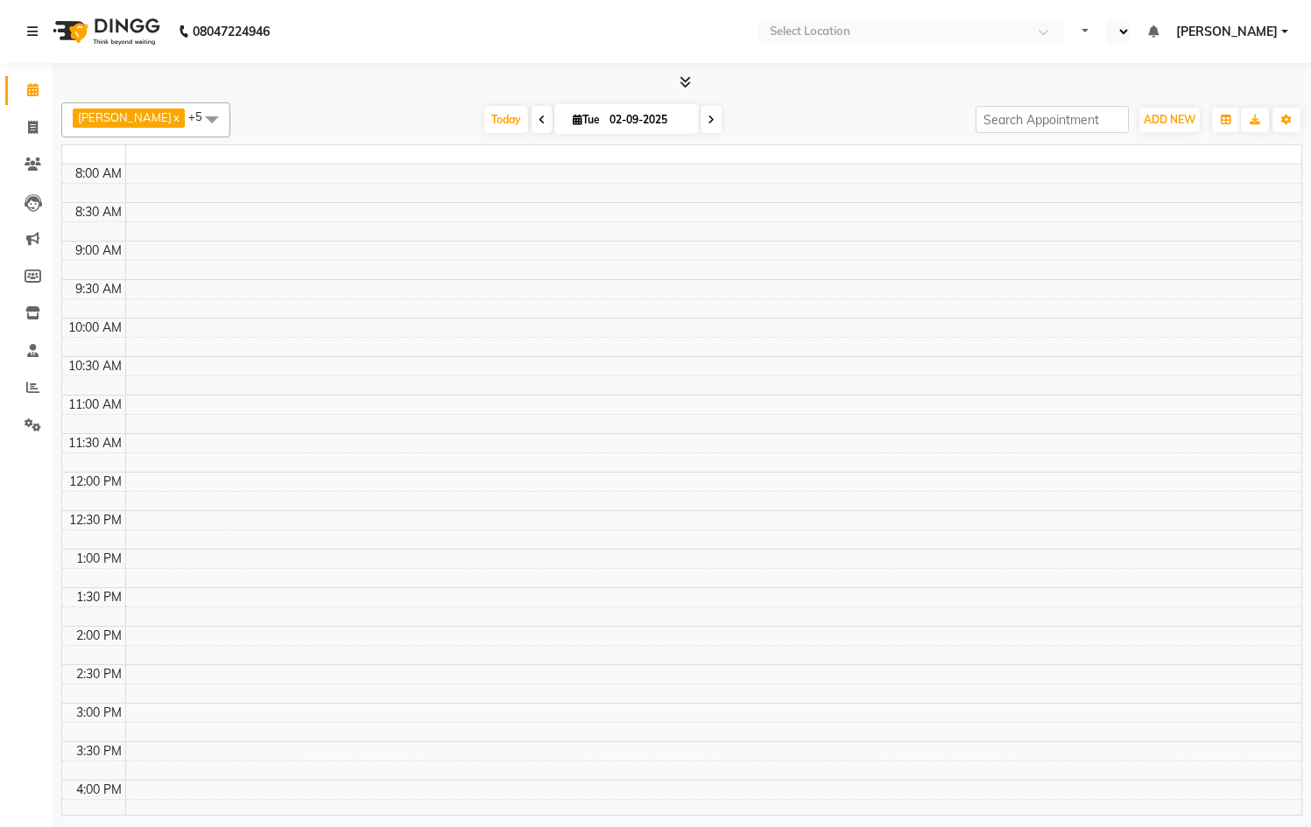
select select "en"
